Goal: Transaction & Acquisition: Purchase product/service

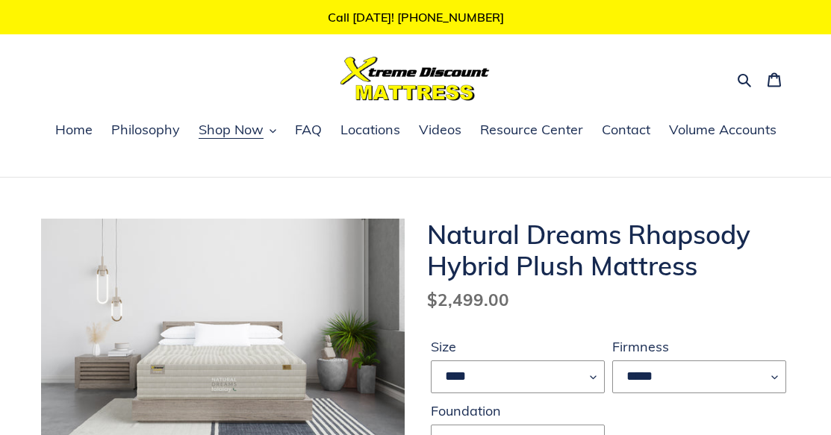
select select "****"
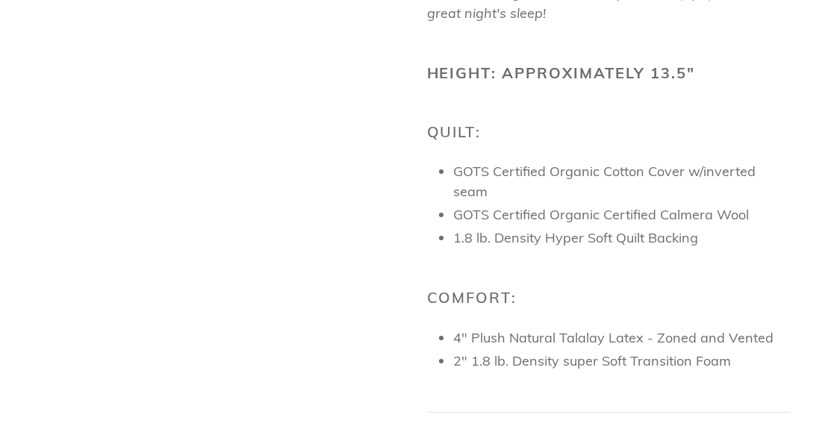
scroll to position [2239, 0]
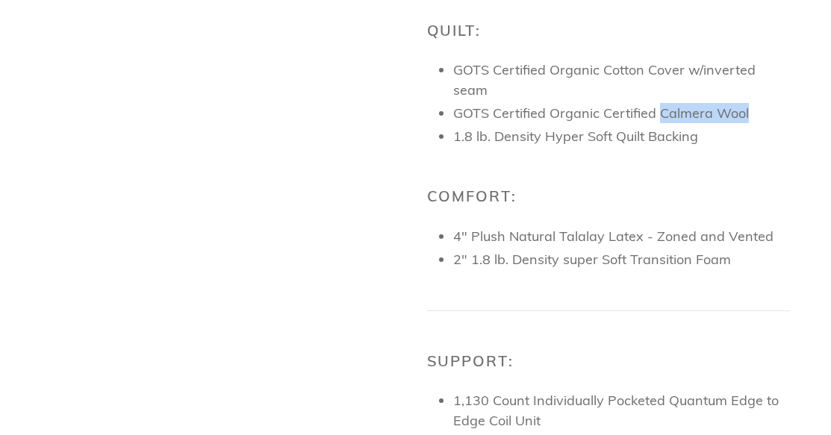
drag, startPoint x: 657, startPoint y: 82, endPoint x: 762, endPoint y: 81, distance: 104.5
click at [762, 103] on p "GOTS Certified Organic Certified Calmera Wool" at bounding box center [621, 113] width 337 height 20
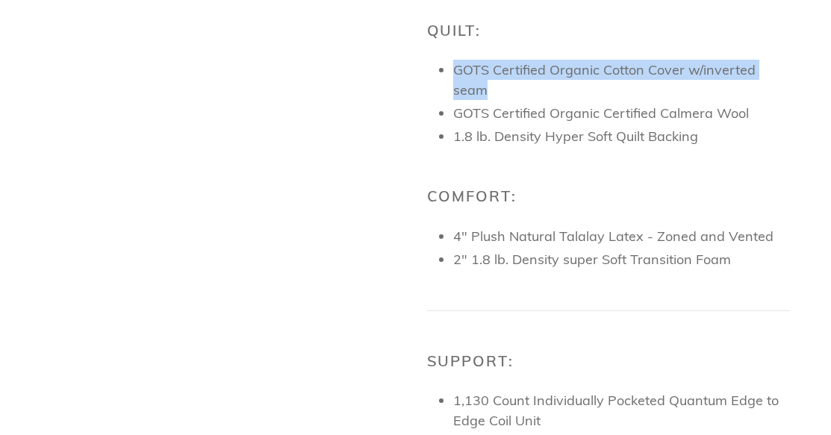
drag, startPoint x: 453, startPoint y: 60, endPoint x: 783, endPoint y: 69, distance: 330.0
click at [755, 69] on span "GOTS Certified Organic Cotton Cover w/inverted seam" at bounding box center [604, 79] width 302 height 37
copy span "GOTS Certified Organic Cotton Cover w/inverted seam"
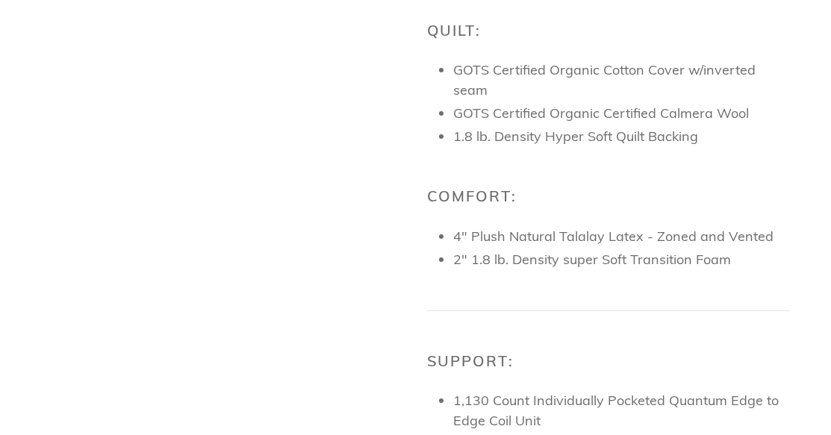
click at [771, 126] on p "1.8 lb. Density Hyper Soft Quilt Backing" at bounding box center [621, 136] width 337 height 20
drag, startPoint x: 457, startPoint y: 107, endPoint x: 707, endPoint y: 108, distance: 249.2
click at [707, 126] on p "1.8 lb. Density Hyper Soft Quilt Backing" at bounding box center [621, 136] width 337 height 20
copy p "1.8 lb. Density Hyper Soft Quilt Backing"
click at [457, 226] on p "4" Plush Natural Talalay Latex - Zoned and Vented" at bounding box center [621, 236] width 337 height 20
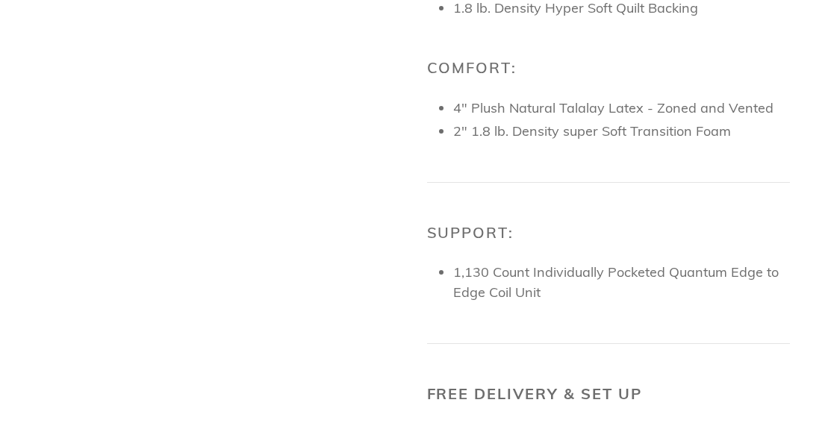
scroll to position [2313, 0]
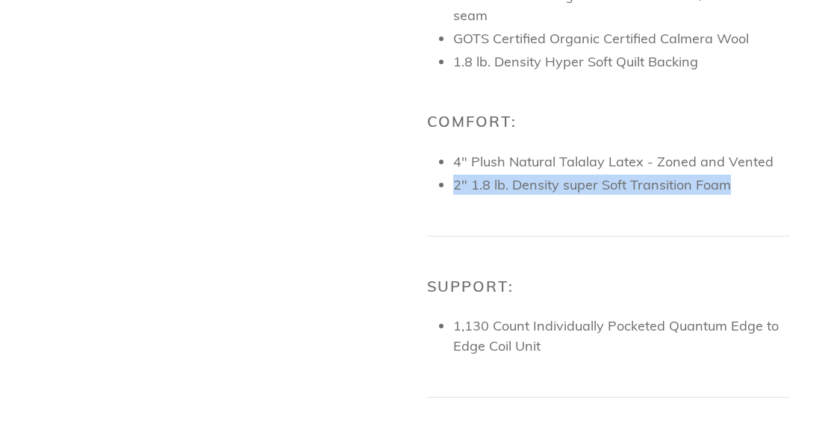
drag, startPoint x: 454, startPoint y: 152, endPoint x: 740, endPoint y: 163, distance: 286.0
click at [740, 175] on li "2" 1.8 lb. Density super Soft Transition Foam" at bounding box center [621, 185] width 337 height 20
copy li "2" 1.8 lb. Density super Soft Transition Foam"
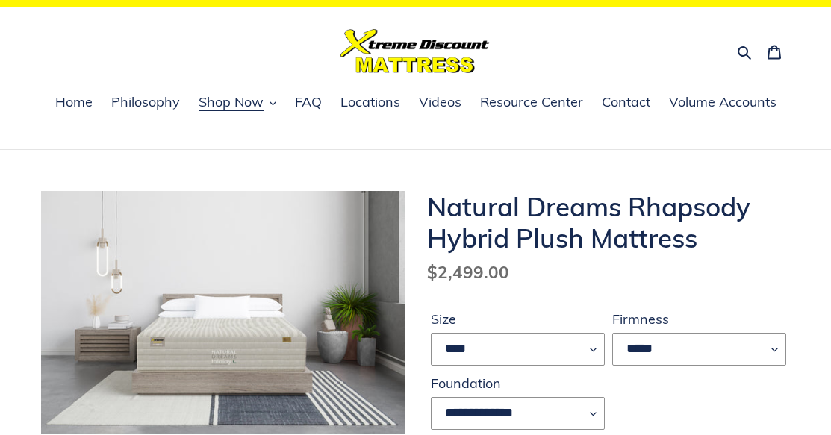
scroll to position [0, 0]
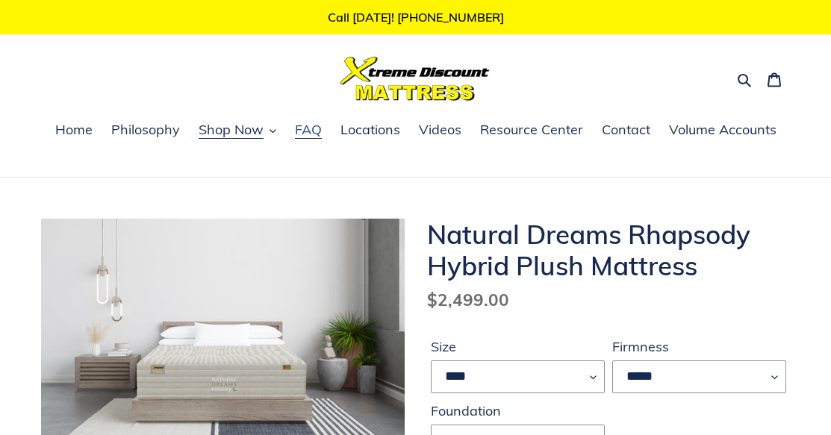
click at [310, 125] on span "FAQ" at bounding box center [308, 130] width 27 height 18
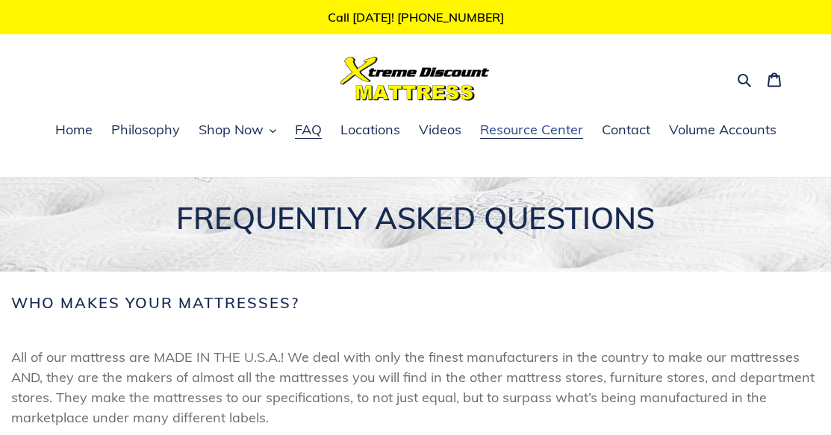
click at [510, 123] on span "Resource Center" at bounding box center [531, 130] width 103 height 18
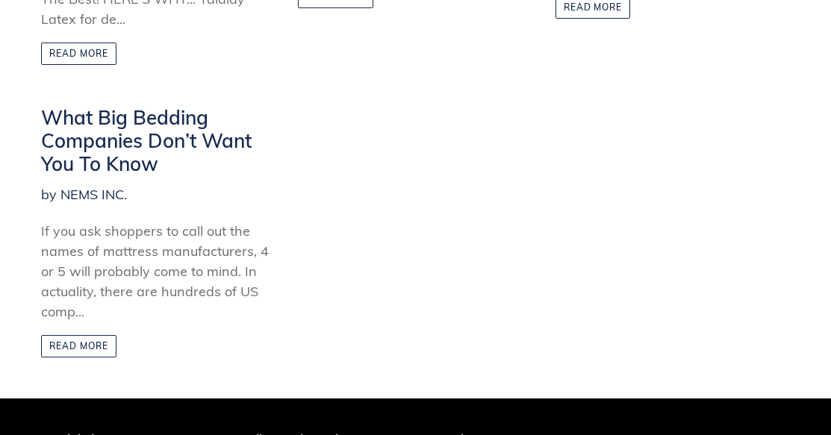
scroll to position [821, 0]
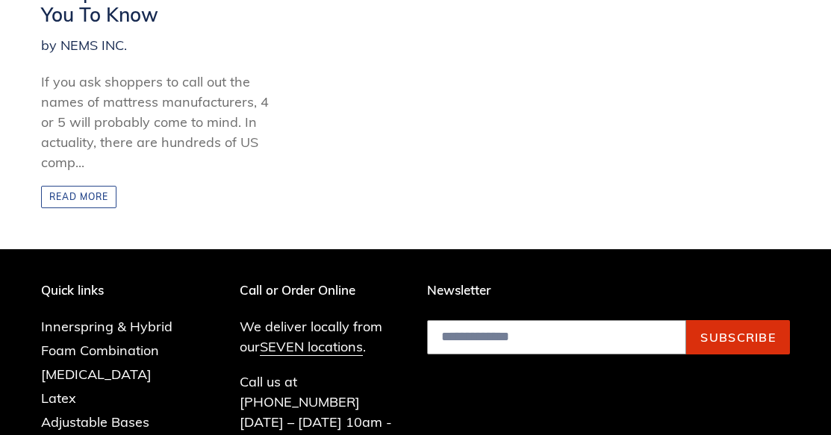
click at [90, 193] on link "Read more" at bounding box center [78, 197] width 75 height 22
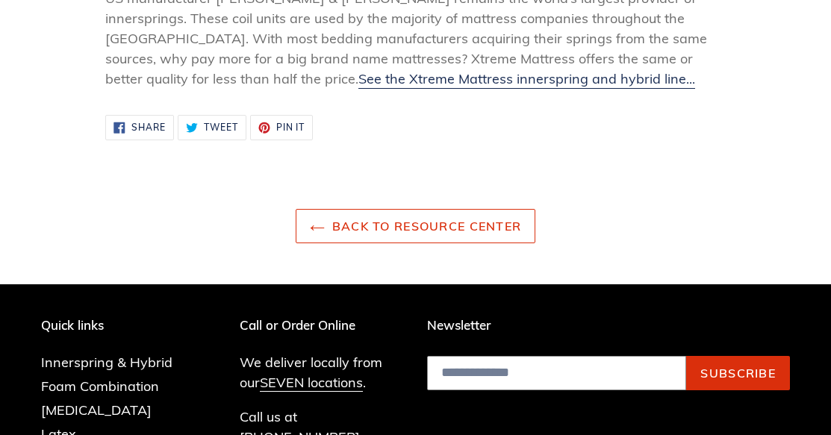
scroll to position [1269, 0]
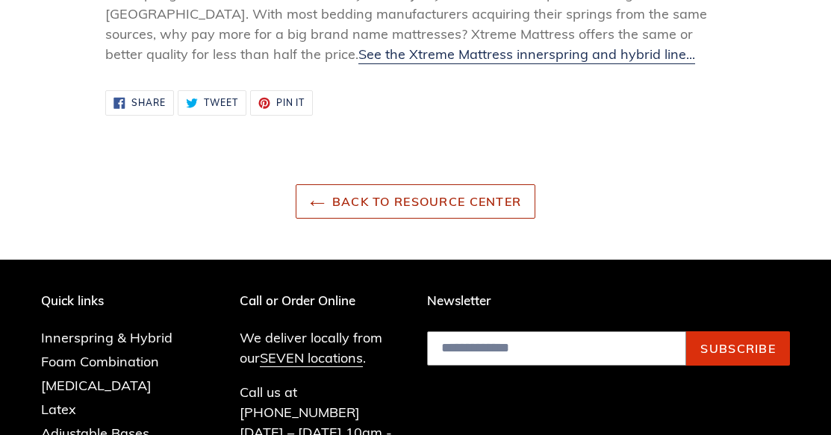
click at [482, 202] on link "Back to Resource Center" at bounding box center [416, 201] width 240 height 34
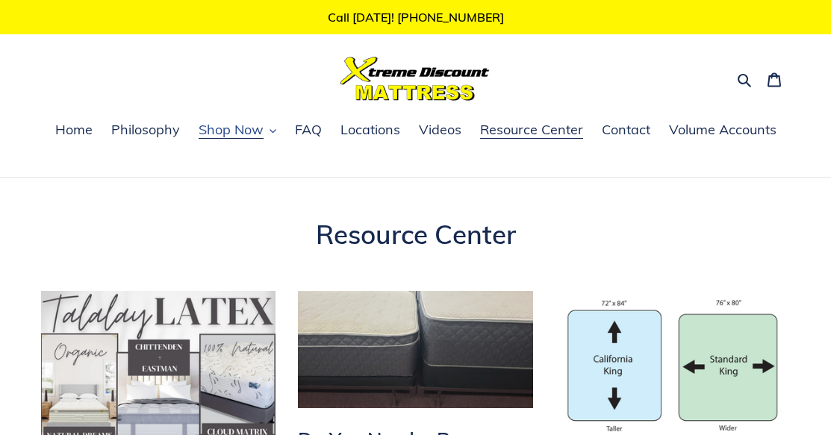
click at [272, 131] on icon "button" at bounding box center [272, 131] width 7 height 7
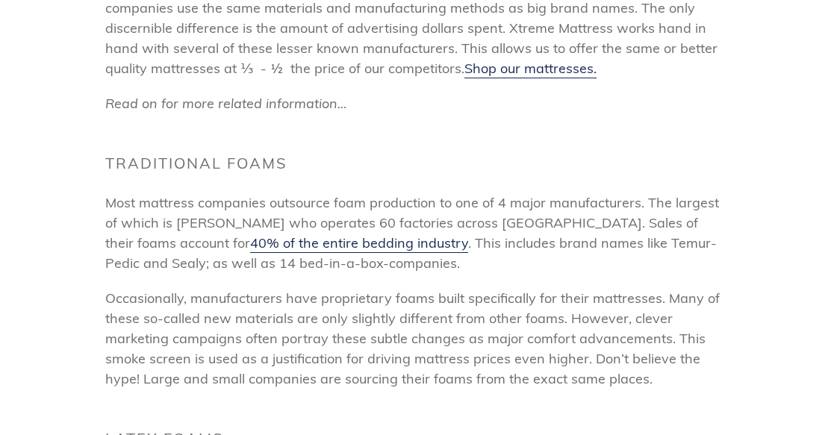
scroll to position [393, 0]
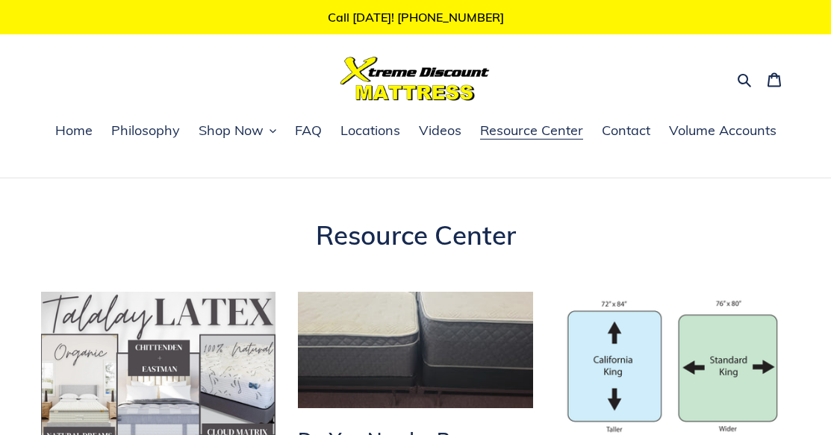
scroll to position [820, 0]
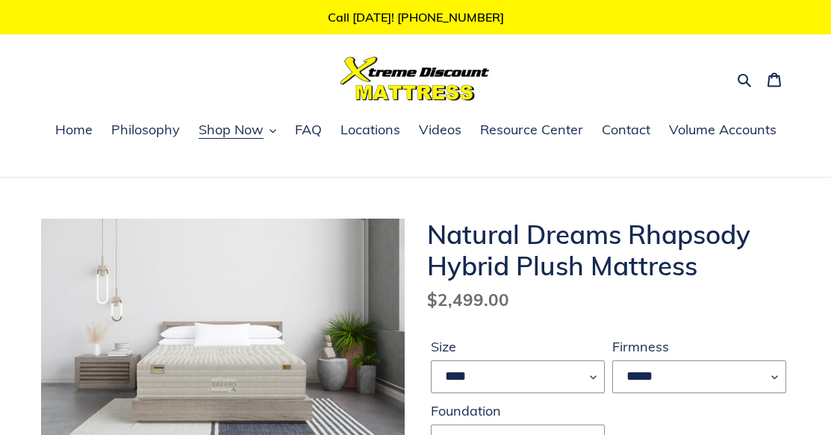
select select "****"
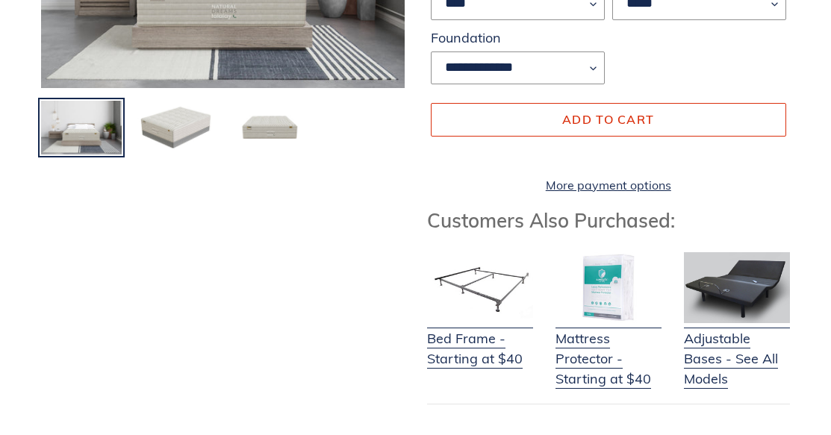
scroll to position [224, 0]
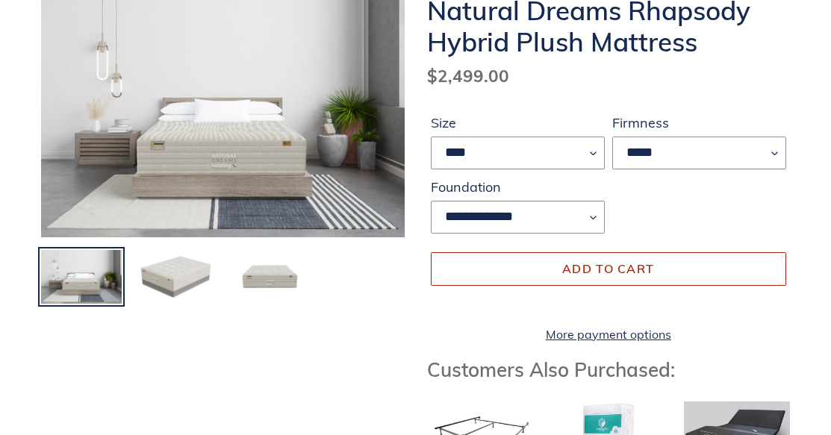
click at [645, 267] on span "Add to cart" at bounding box center [608, 268] width 92 height 15
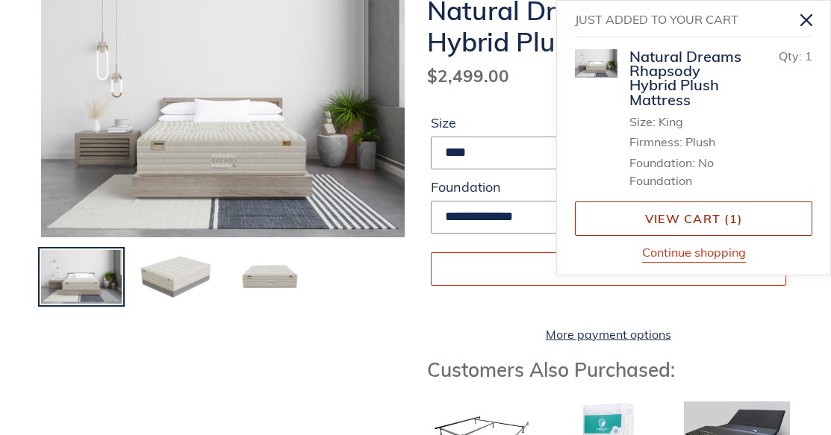
click at [680, 214] on link "View cart ( 1 )" at bounding box center [693, 218] width 237 height 34
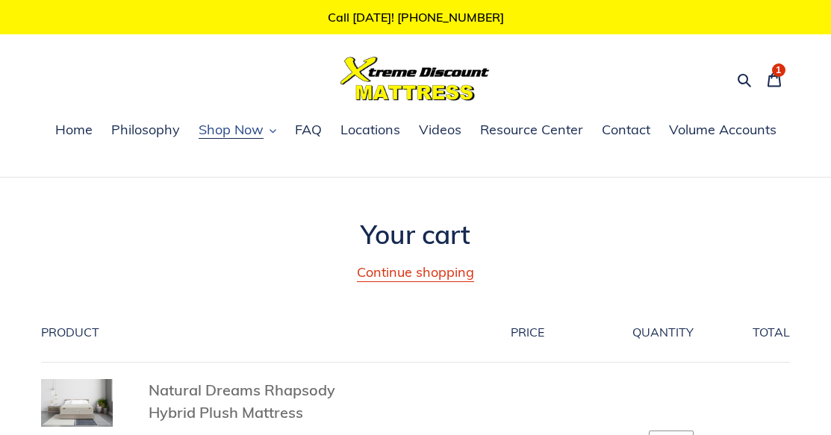
click at [268, 131] on button "Shop Now" at bounding box center [237, 130] width 93 height 22
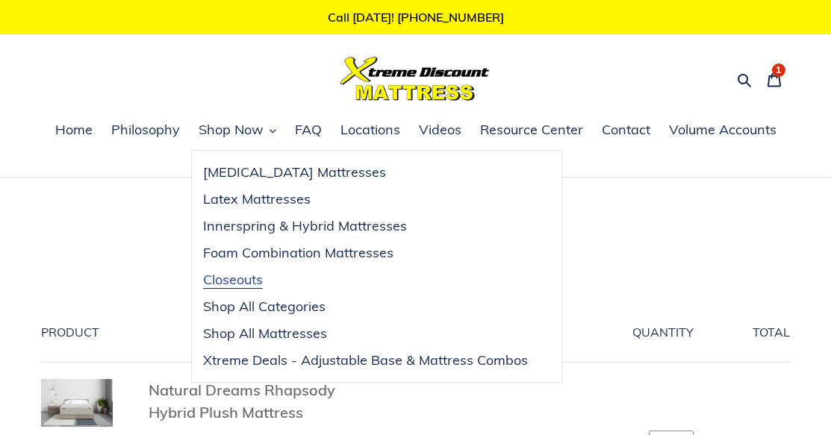
click at [254, 281] on span "Closeouts" at bounding box center [233, 280] width 60 height 18
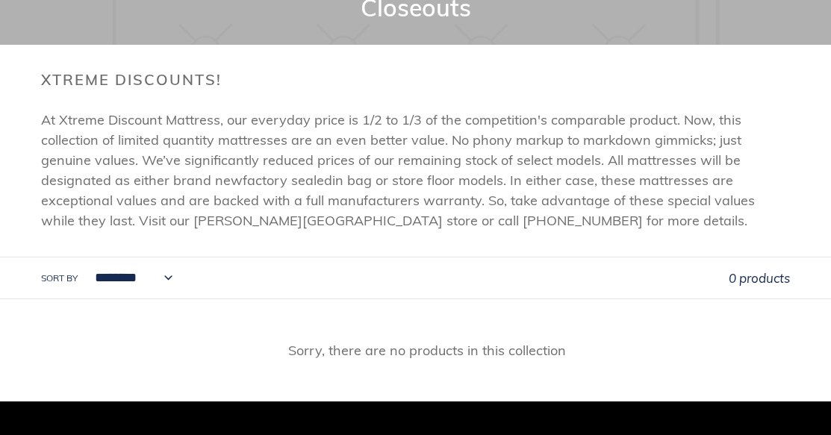
scroll to position [224, 0]
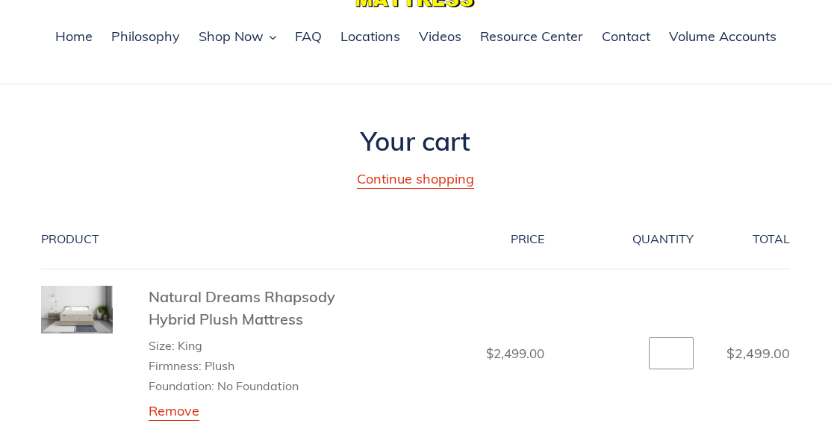
scroll to position [149, 0]
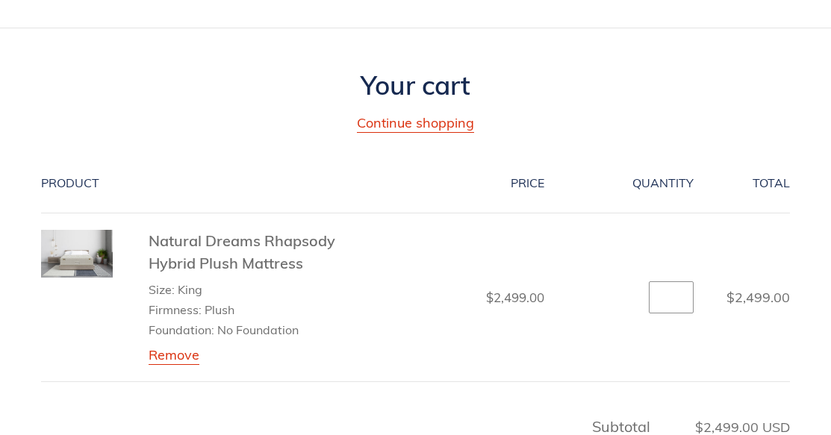
drag, startPoint x: 146, startPoint y: 241, endPoint x: 343, endPoint y: 273, distance: 199.6
click at [343, 273] on div "Natural Dreams Rhapsody Hybrid Plush Mattress Size: King Firmness: Plush Founda…" at bounding box center [199, 298] width 317 height 136
click at [337, 165] on th "Product" at bounding box center [208, 184] width 334 height 60
click at [210, 244] on link "Natural Dreams Rhapsody Hybrid Plush Mattress" at bounding box center [241, 252] width 187 height 42
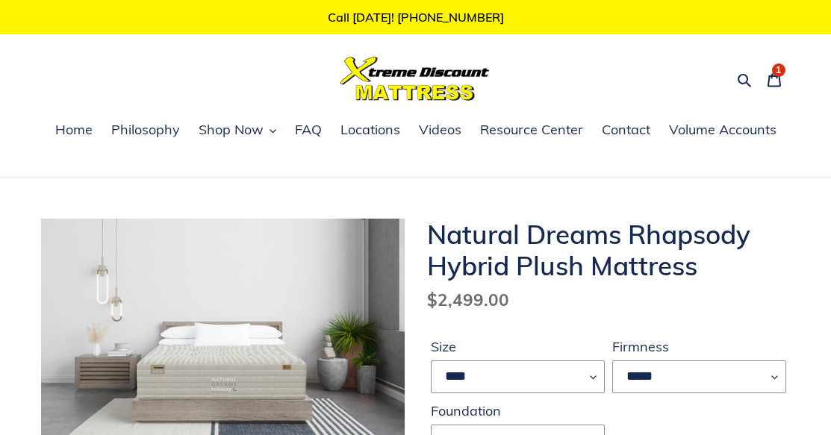
select select "****"
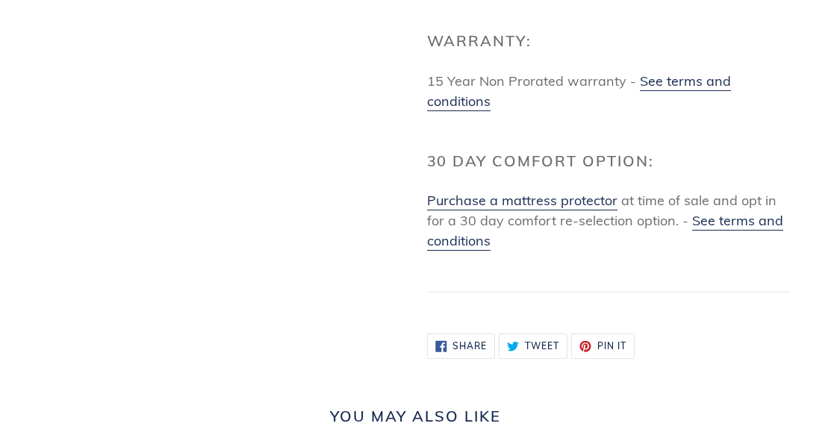
scroll to position [2761, 0]
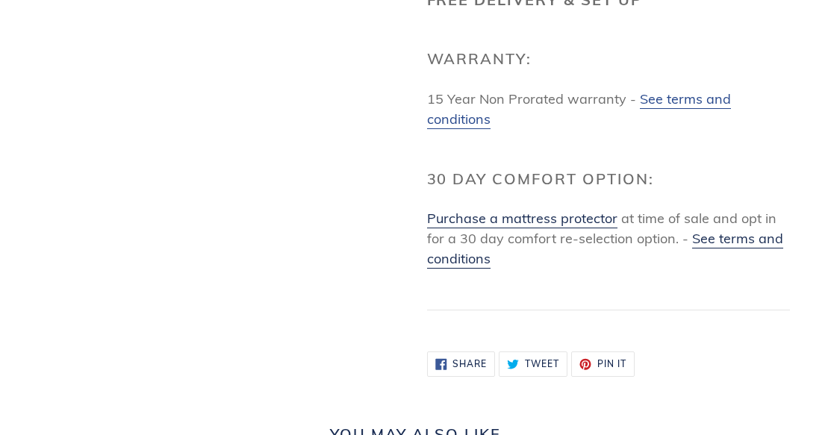
click at [677, 90] on link "See terms and conditions" at bounding box center [579, 109] width 304 height 39
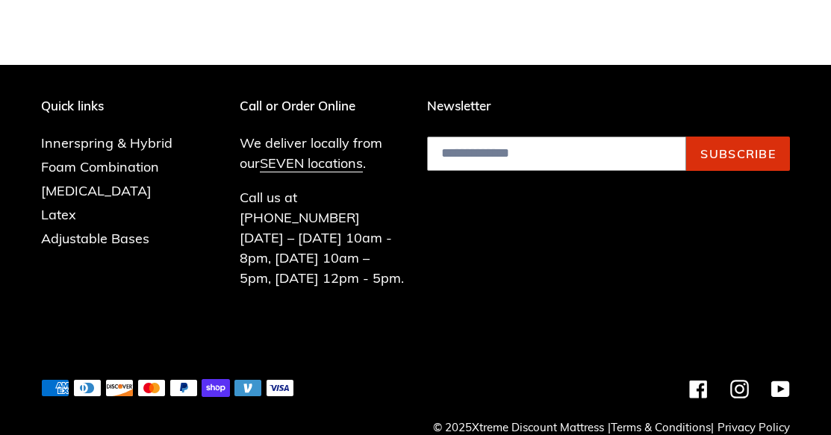
scroll to position [2509, 0]
